Goal: Information Seeking & Learning: Check status

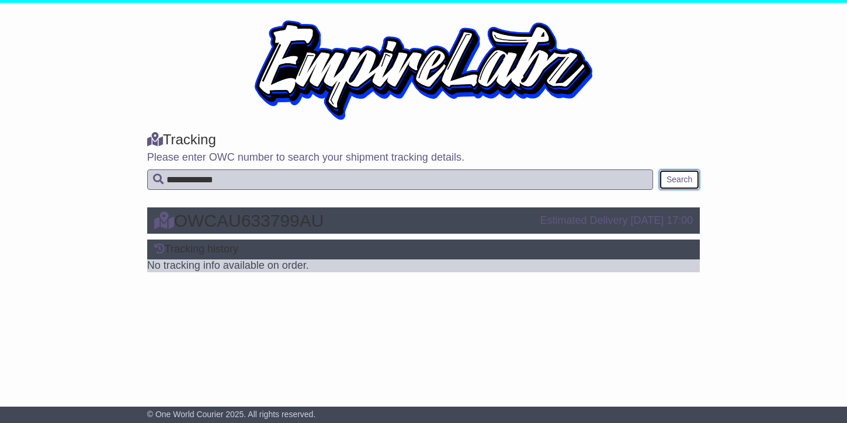
click at [679, 178] on button "Search" at bounding box center [679, 179] width 41 height 20
click at [680, 175] on button "Search" at bounding box center [679, 179] width 41 height 20
